Goal: Check status: Check status

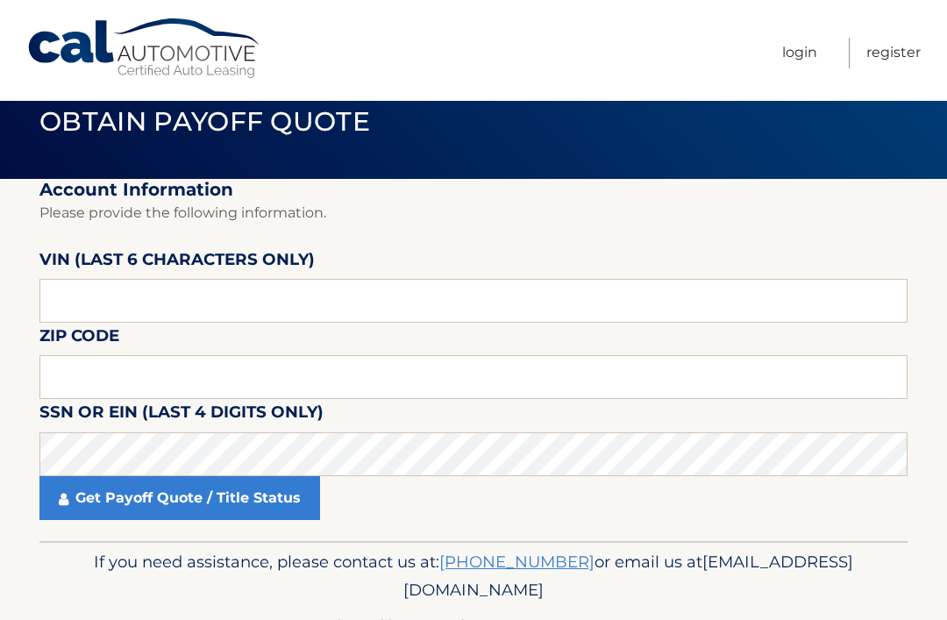
scroll to position [37, 0]
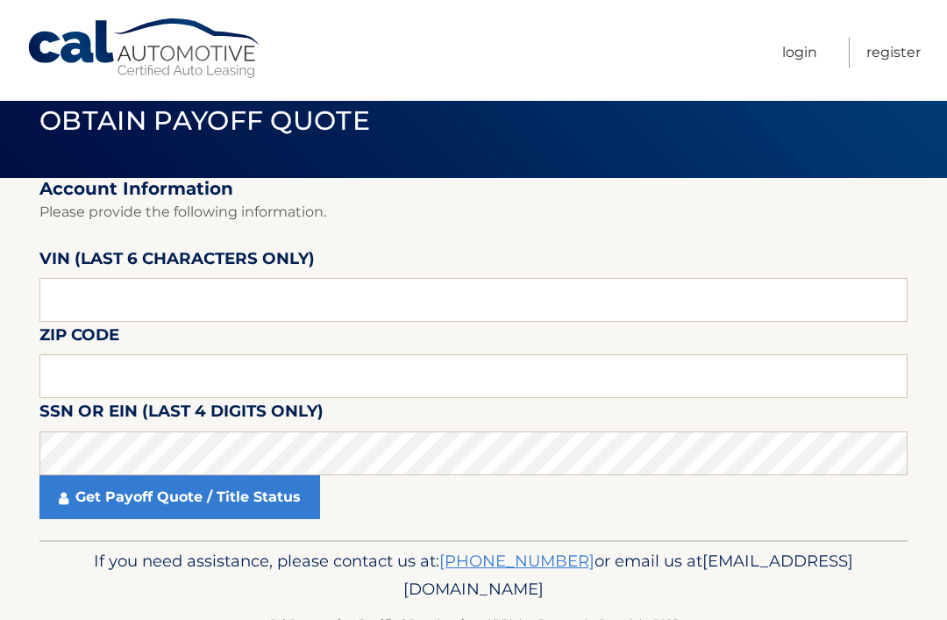
click at [203, 614] on p "Cal Automotive Certified Auto Leasing - All Rights Reserved - Copyright 2025" at bounding box center [474, 623] width 816 height 18
click at [186, 614] on p "Cal Automotive Certified Auto Leasing - All Rights Reserved - Copyright 2025" at bounding box center [474, 623] width 816 height 18
click at [391, 286] on input "text" at bounding box center [473, 300] width 868 height 44
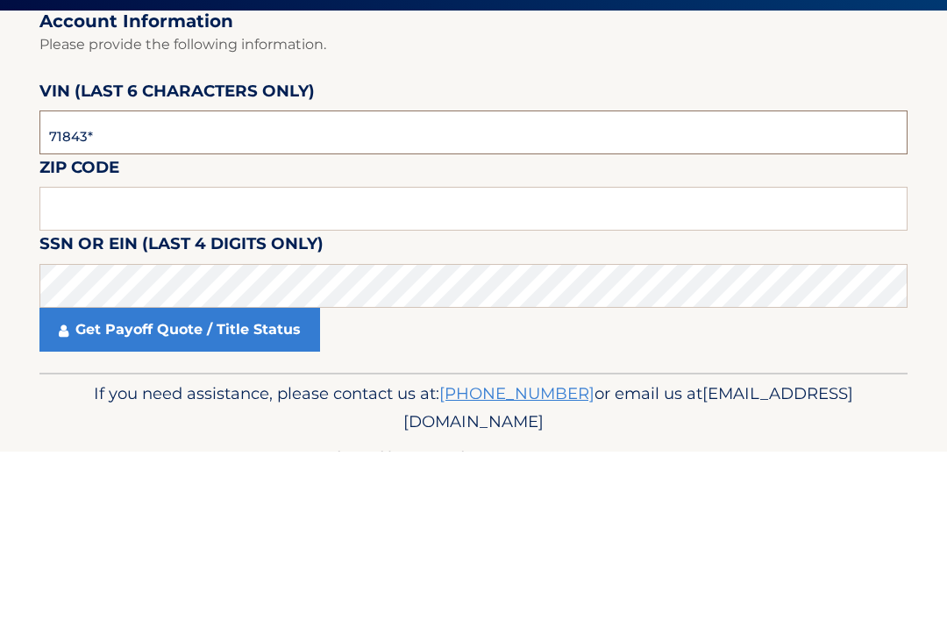
type input "718431"
click at [276, 355] on input "text" at bounding box center [473, 377] width 868 height 44
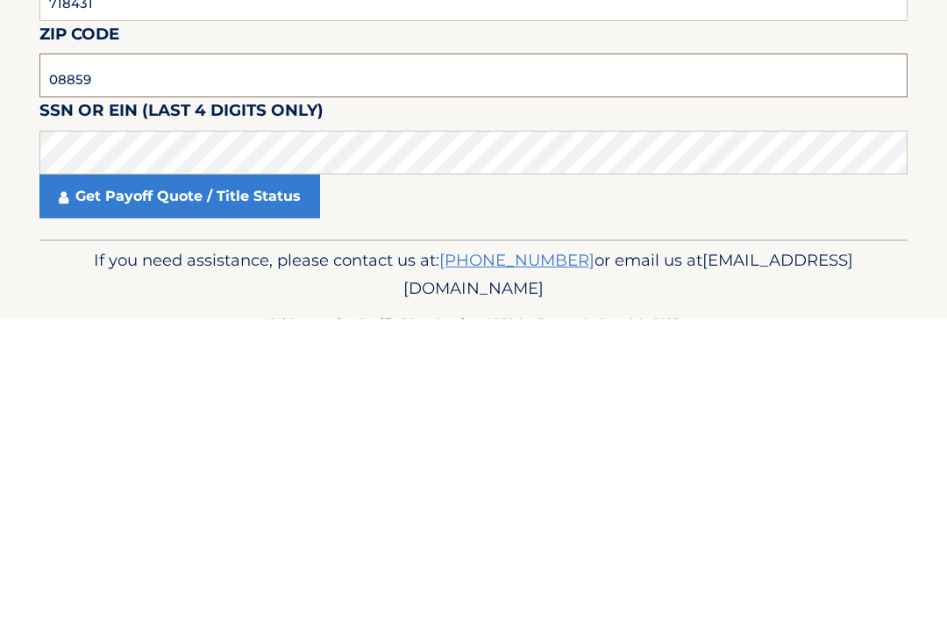
type input "08859"
click at [276, 476] on link "Get Payoff Quote / Title Status" at bounding box center [179, 498] width 281 height 44
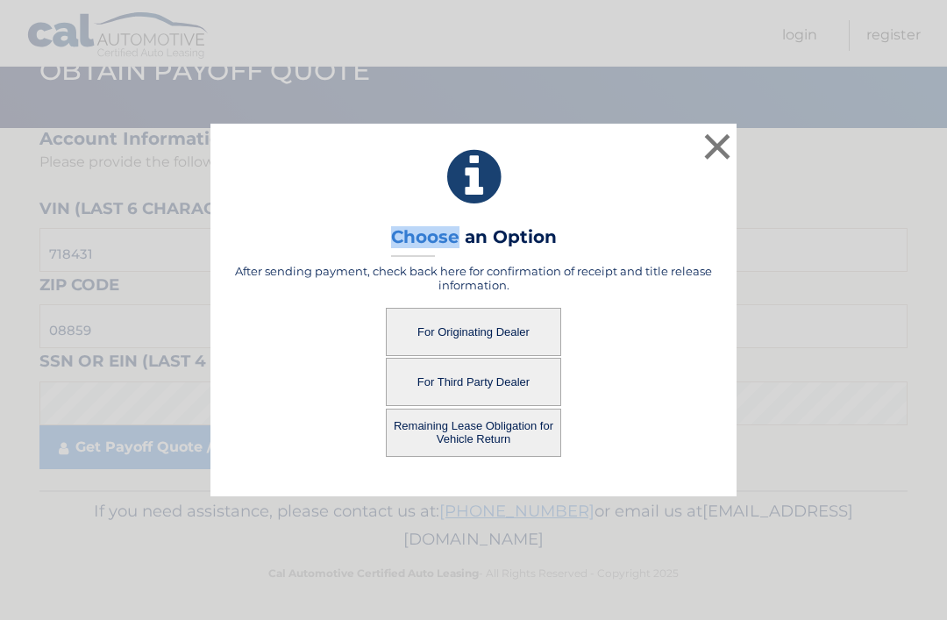
click at [507, 337] on button "For Originating Dealer" at bounding box center [473, 332] width 175 height 48
click at [500, 339] on button "For Originating Dealer" at bounding box center [473, 332] width 175 height 48
